Goal: Task Accomplishment & Management: Manage account settings

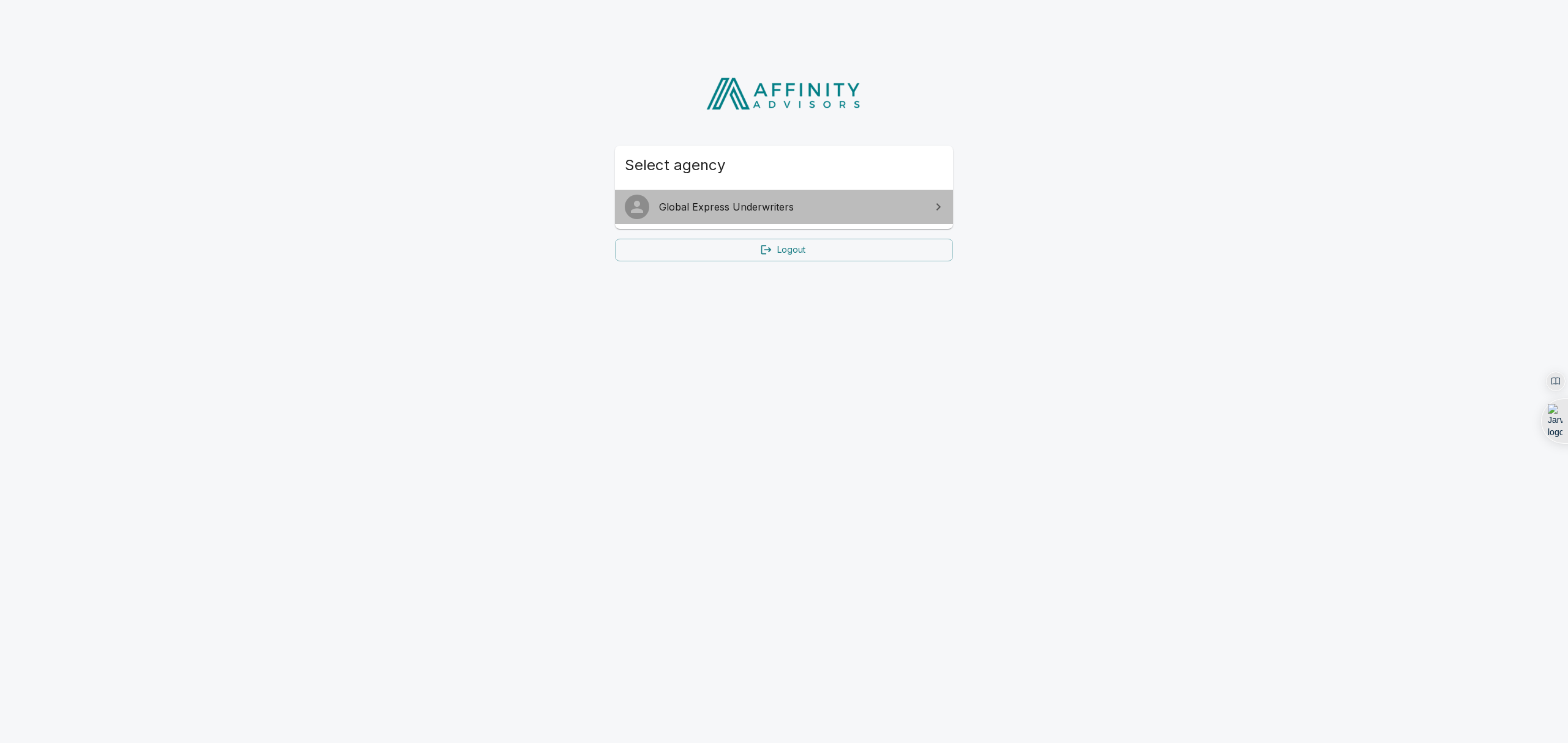
click at [744, 216] on link "Global Express Underwriters" at bounding box center [784, 207] width 338 height 35
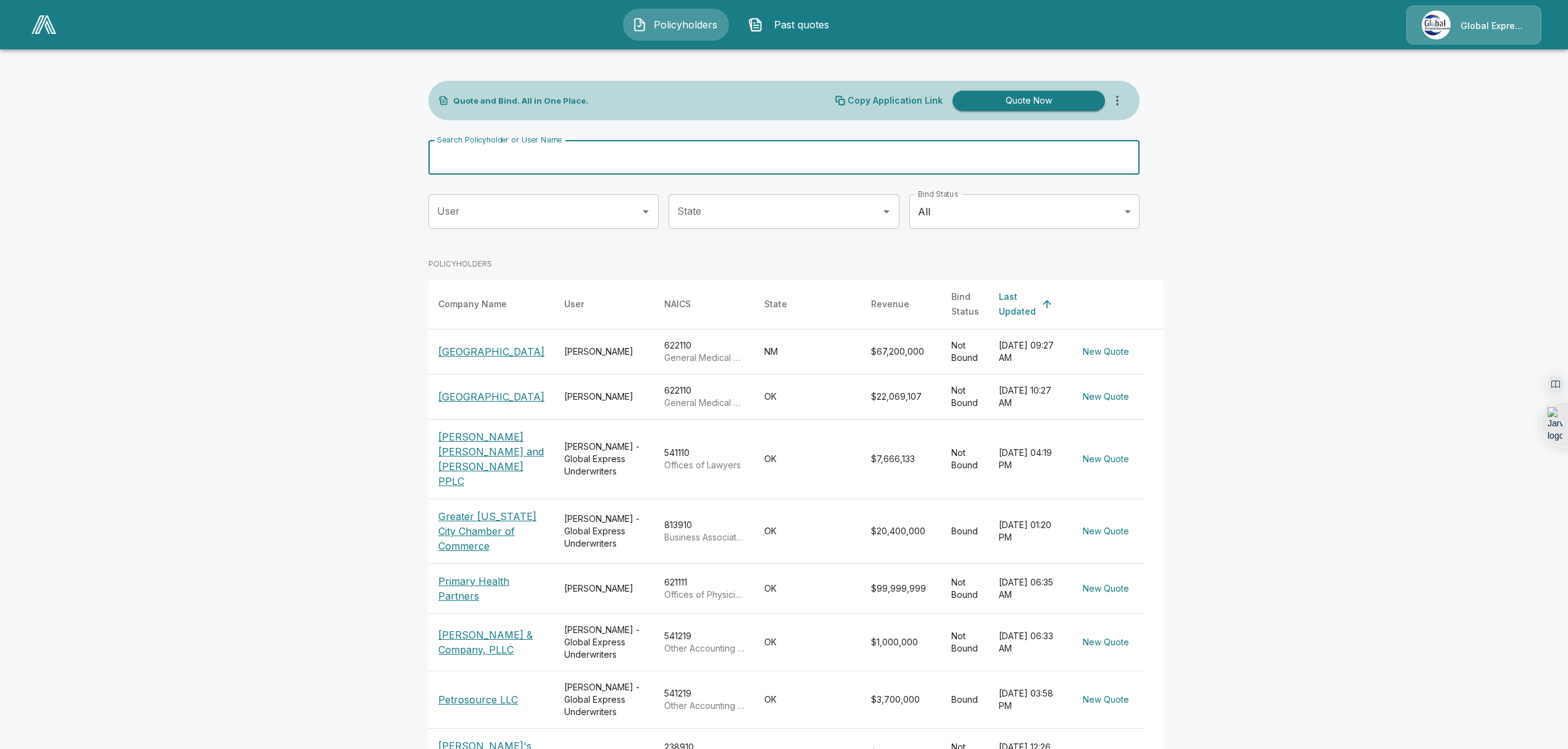
click at [578, 159] on input "Search Policyholder or User Name" at bounding box center [777, 157] width 698 height 35
type input "*****"
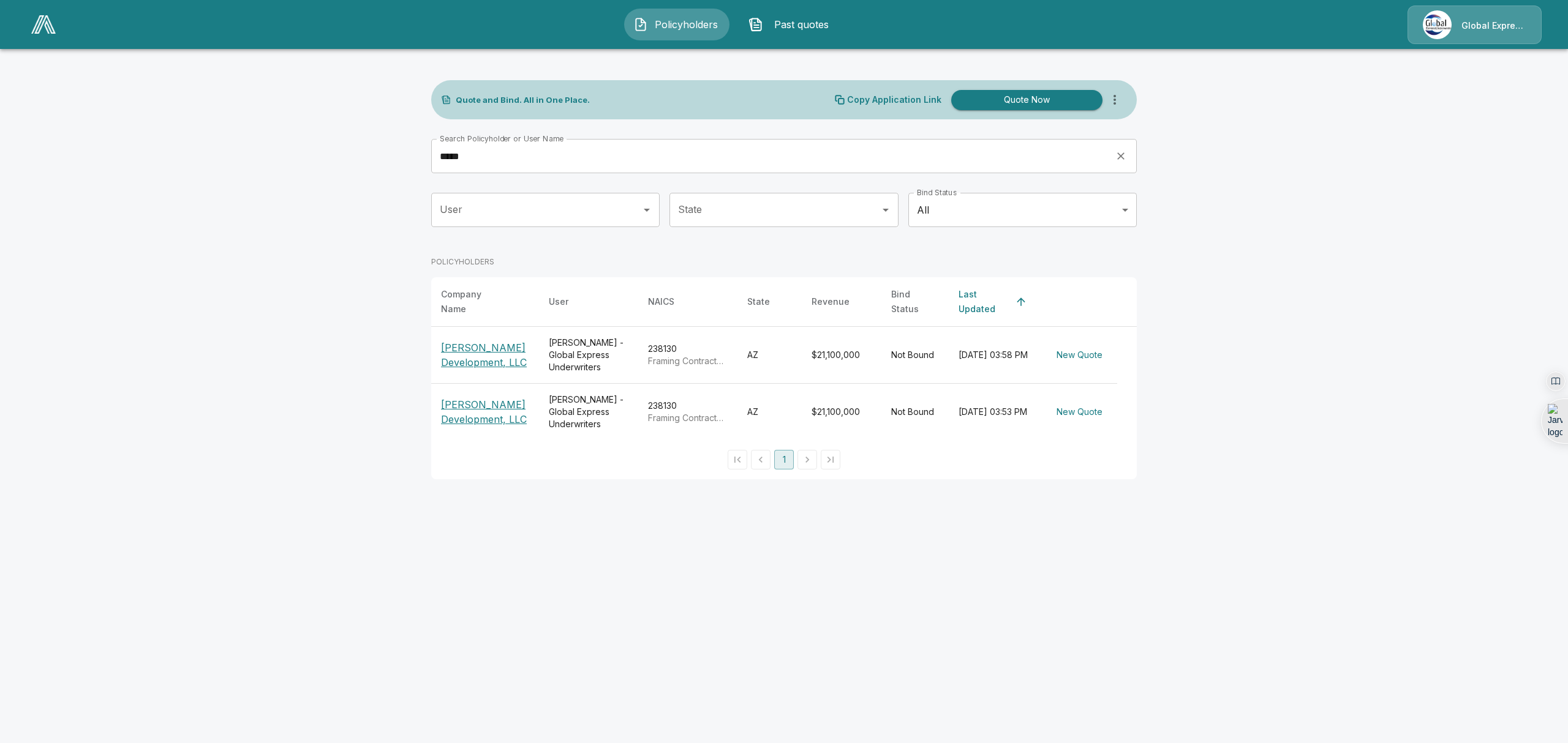
click at [470, 354] on p "[PERSON_NAME] Development, LLC" at bounding box center [485, 355] width 88 height 29
click at [466, 413] on p "[PERSON_NAME] Development, LLC" at bounding box center [485, 412] width 88 height 29
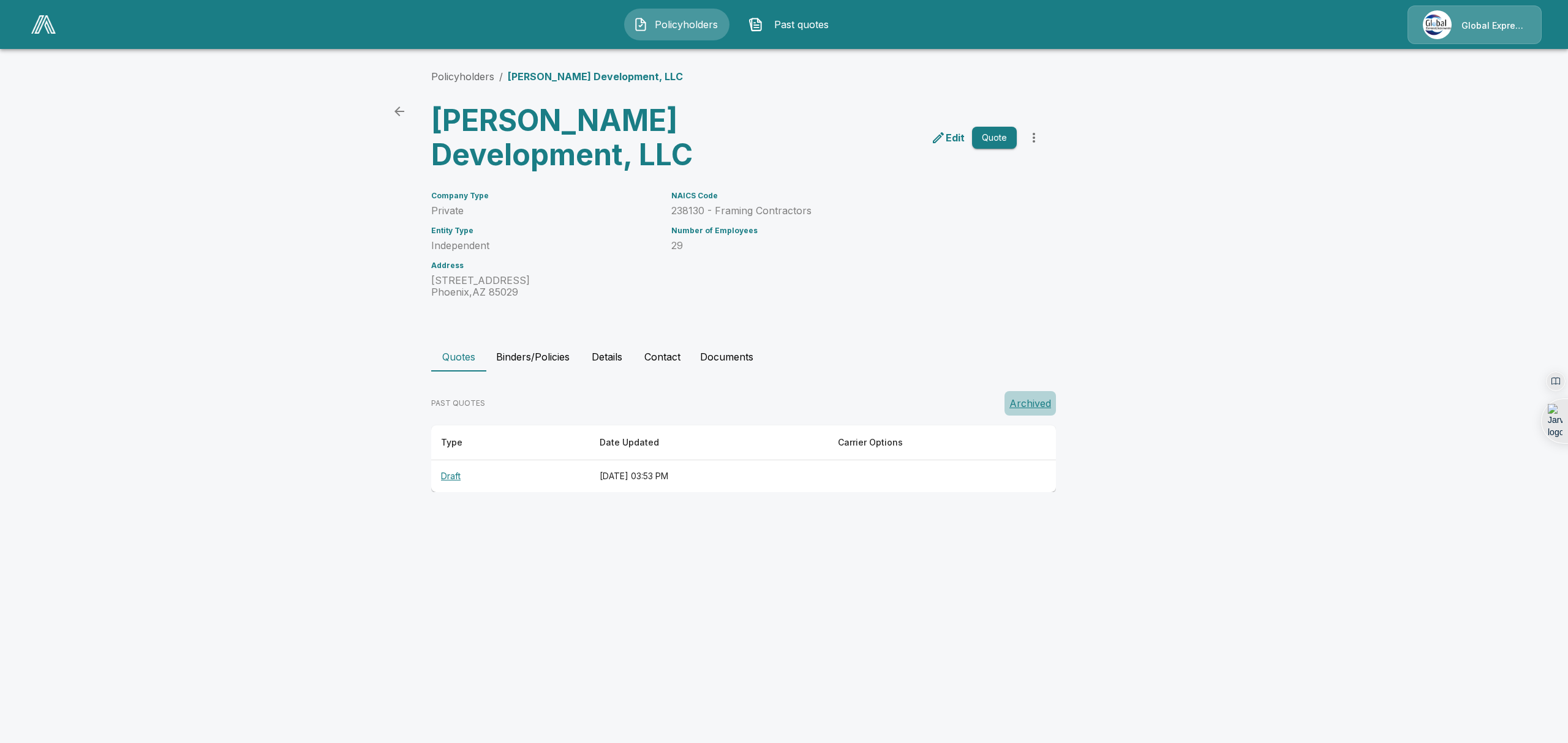
click at [1030, 403] on button "Archived" at bounding box center [1029, 403] width 51 height 25
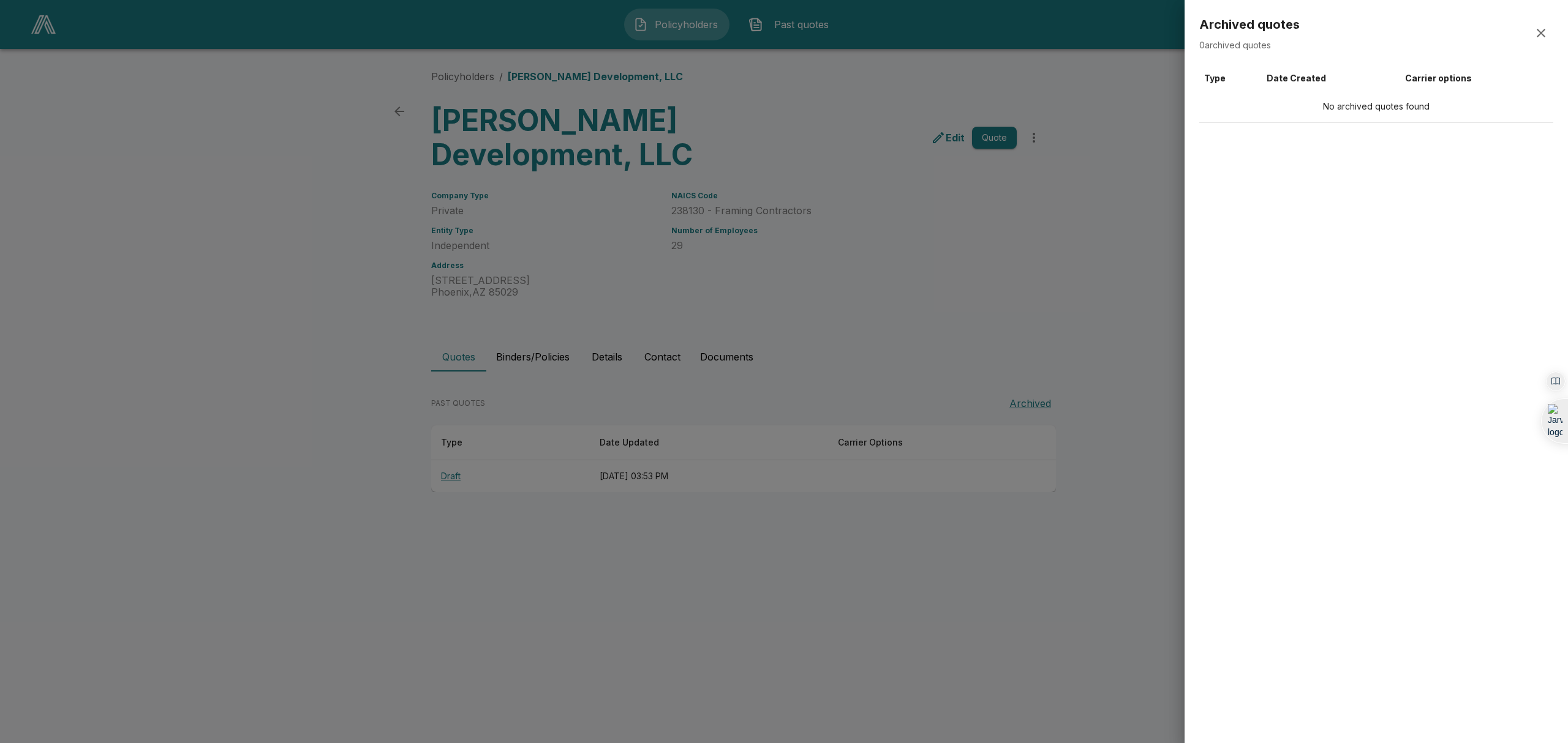
click at [1544, 33] on icon "button" at bounding box center [1541, 33] width 15 height 15
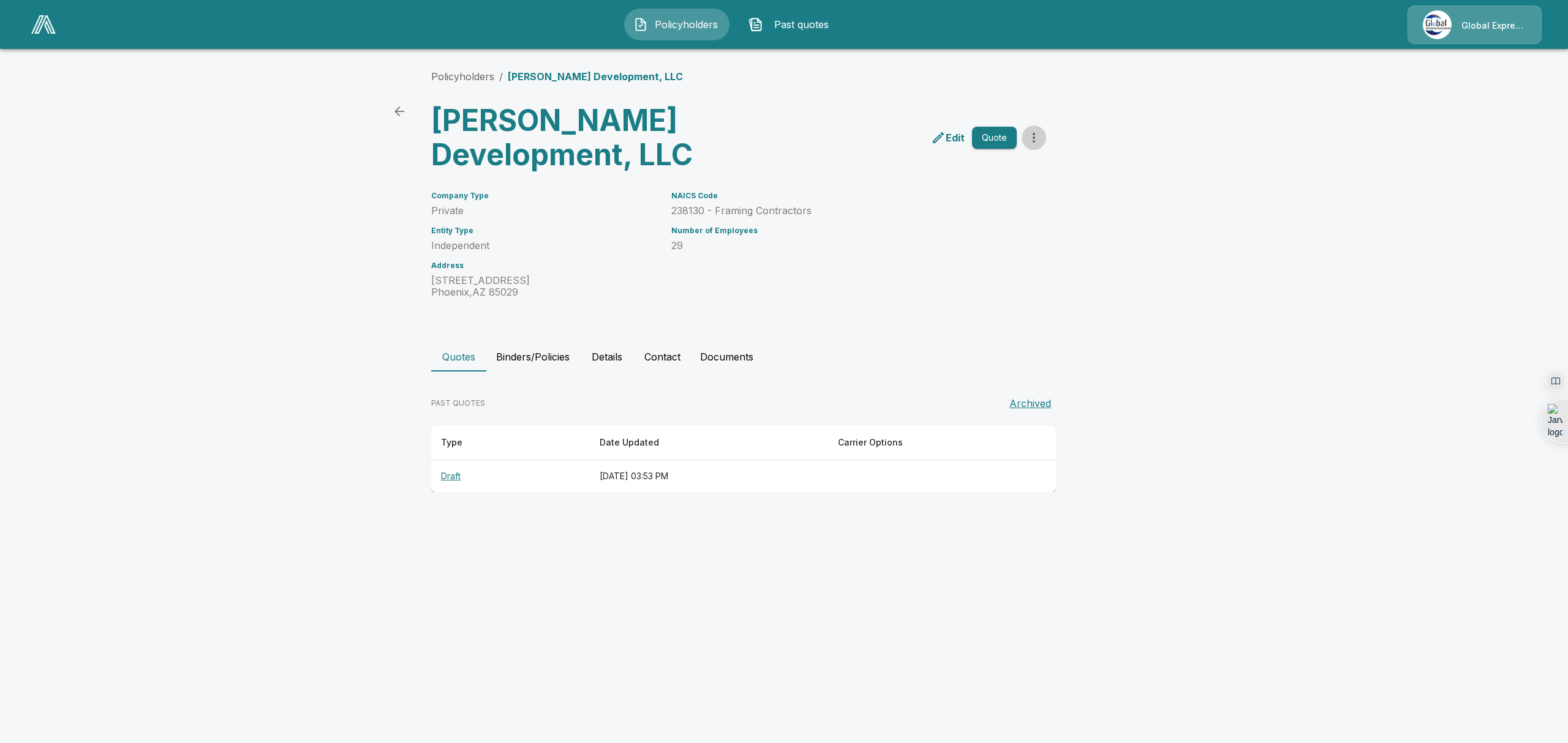
click at [1025, 141] on button "more" at bounding box center [1033, 137] width 25 height 25
click at [1022, 157] on li "Archive Policyholder" at bounding box center [1035, 161] width 117 height 22
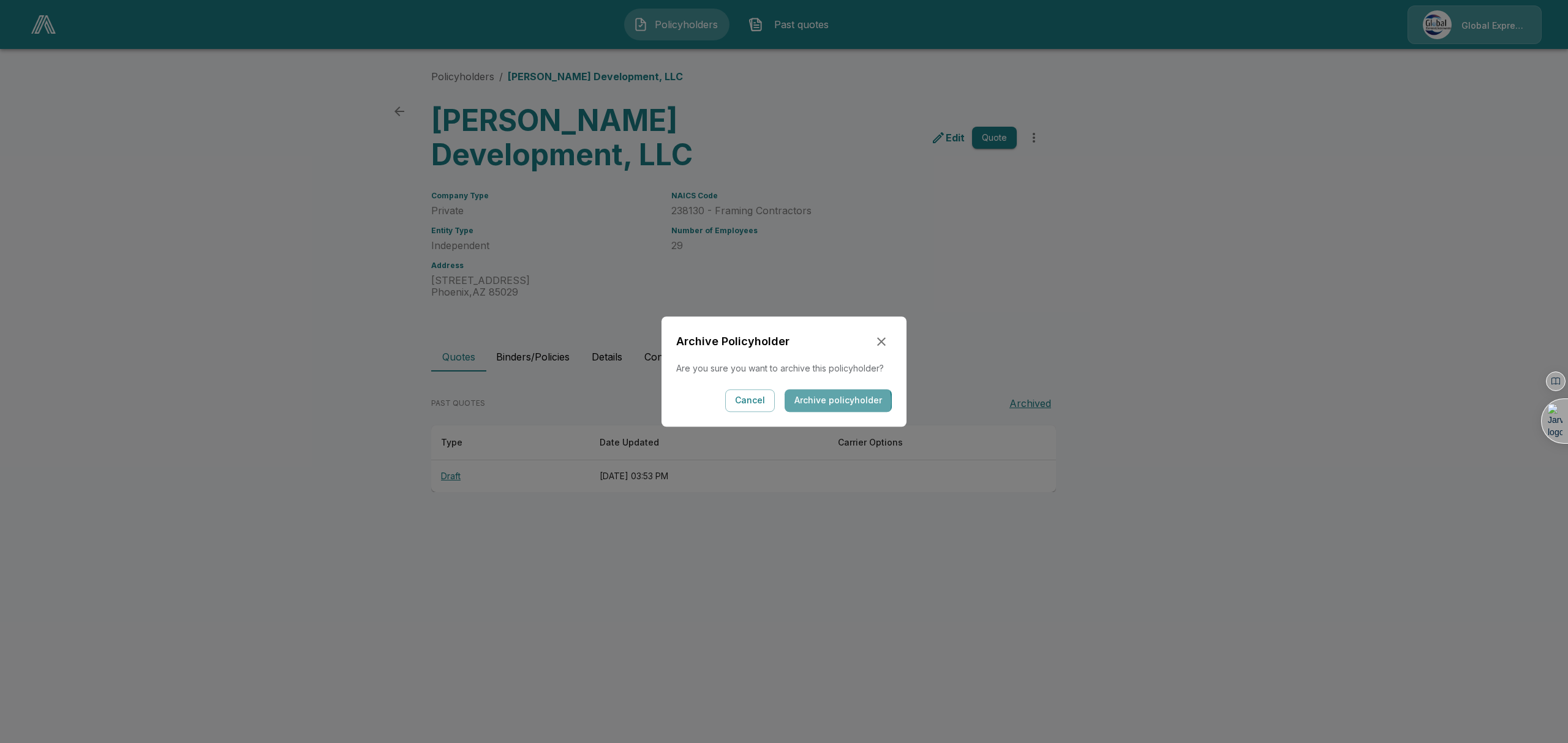
click at [837, 402] on button "Archive policyholder" at bounding box center [837, 400] width 107 height 23
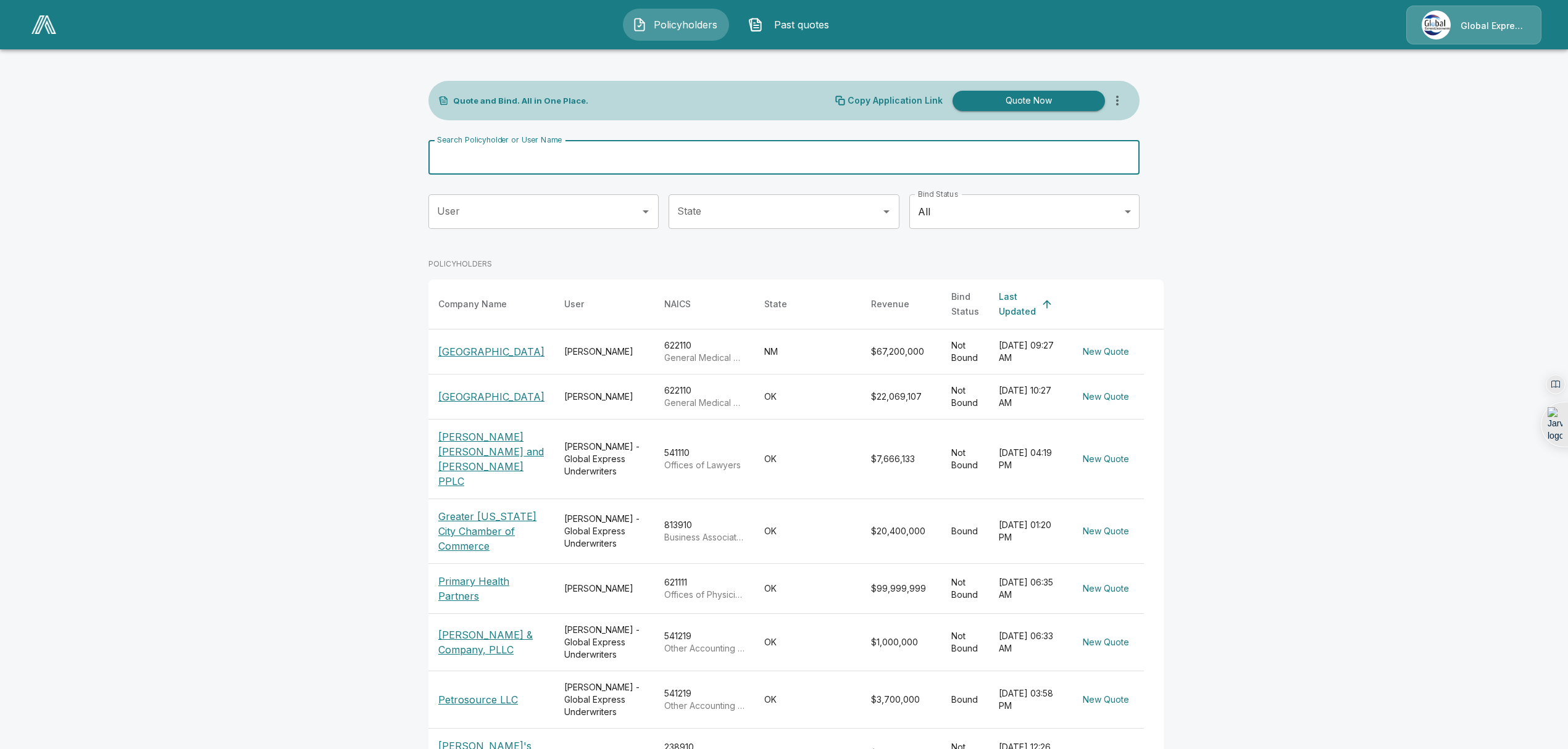
click at [509, 161] on input "Search Policyholder or User Name" at bounding box center [777, 157] width 698 height 35
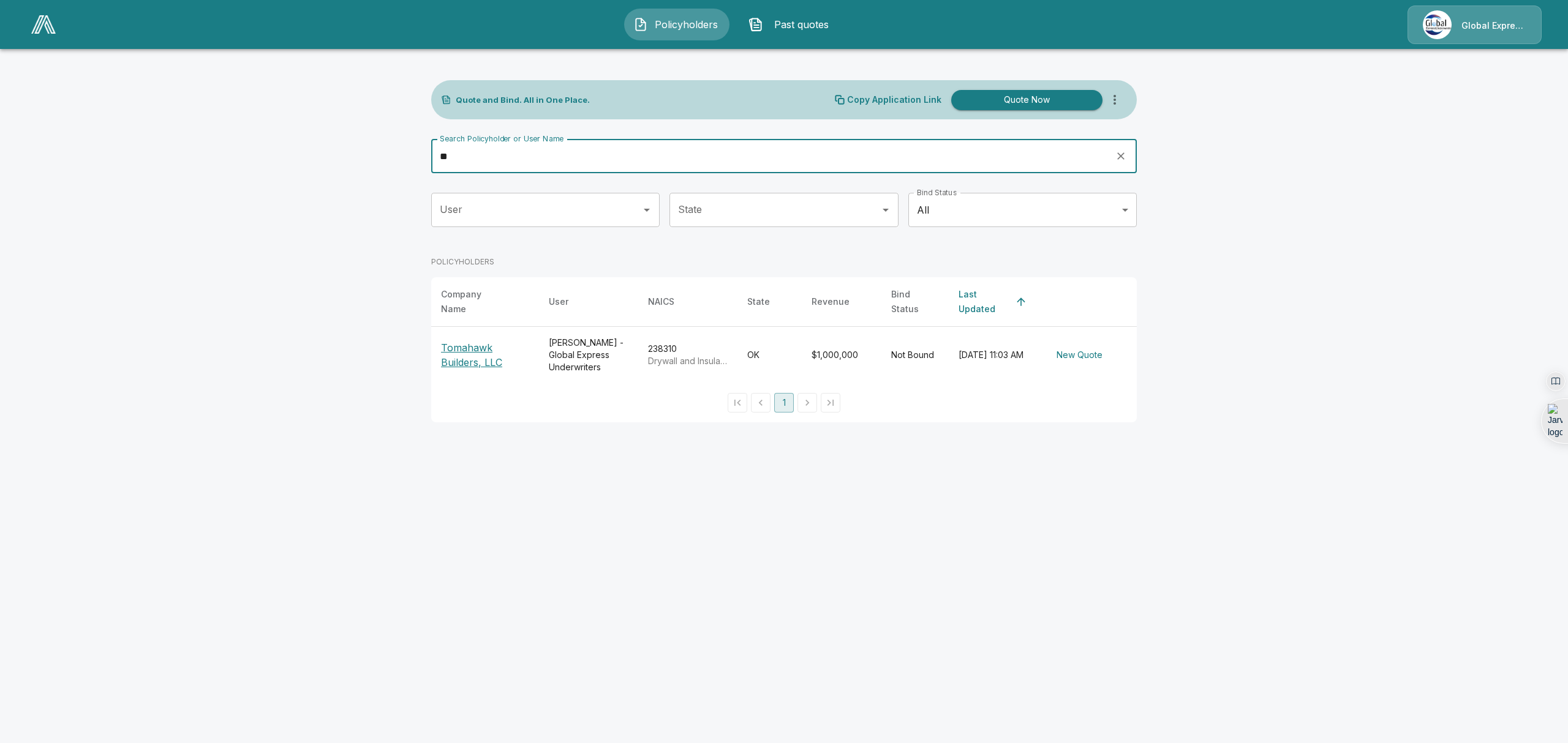
type input "*"
